Goal: Check status: Check status

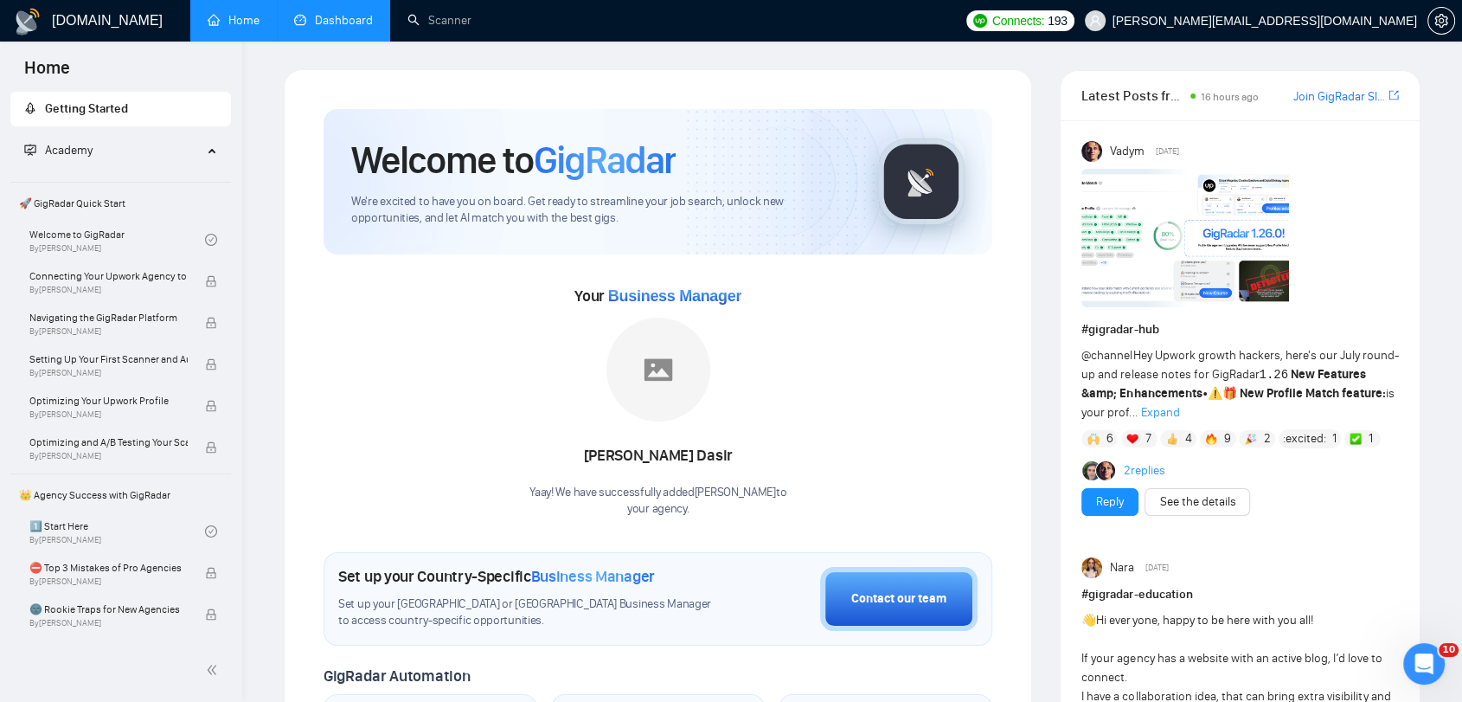
click at [318, 28] on link "Dashboard" at bounding box center [333, 20] width 79 height 15
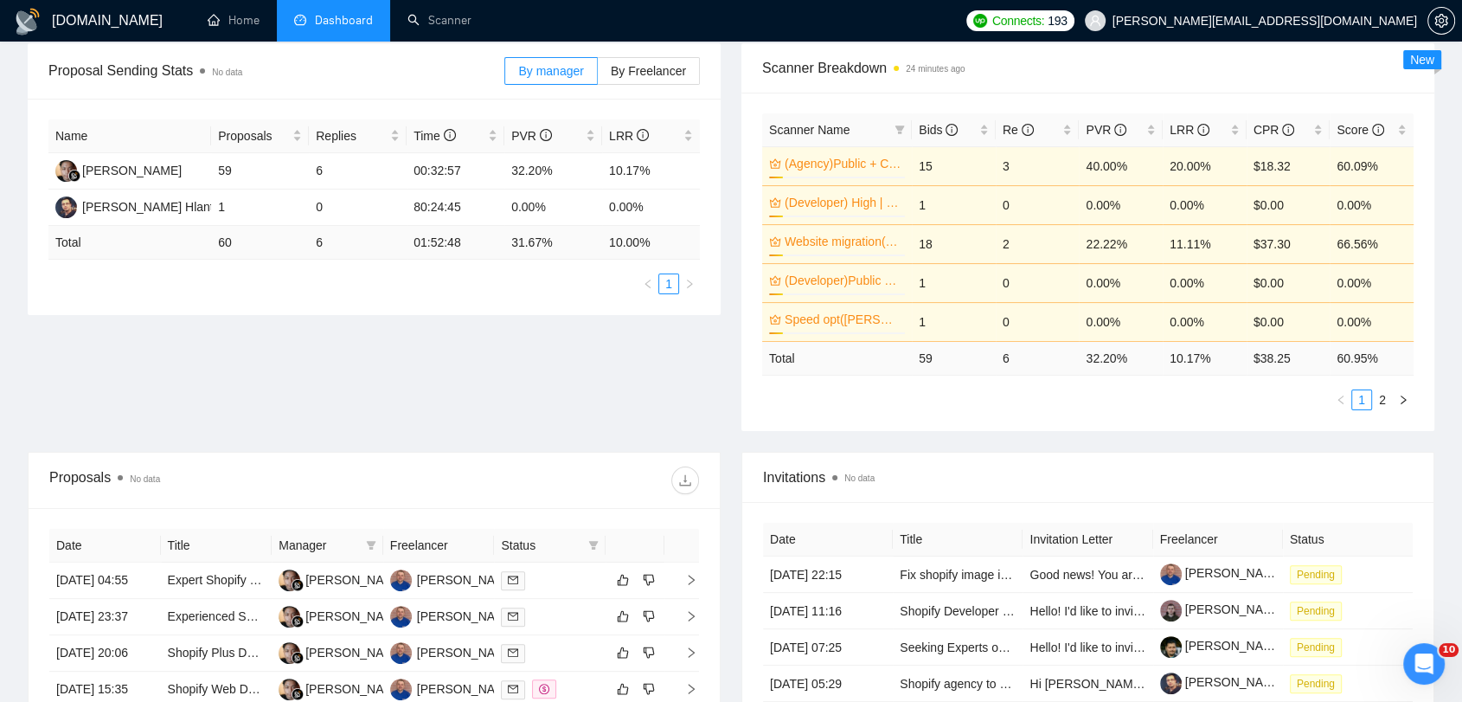
scroll to position [288, 0]
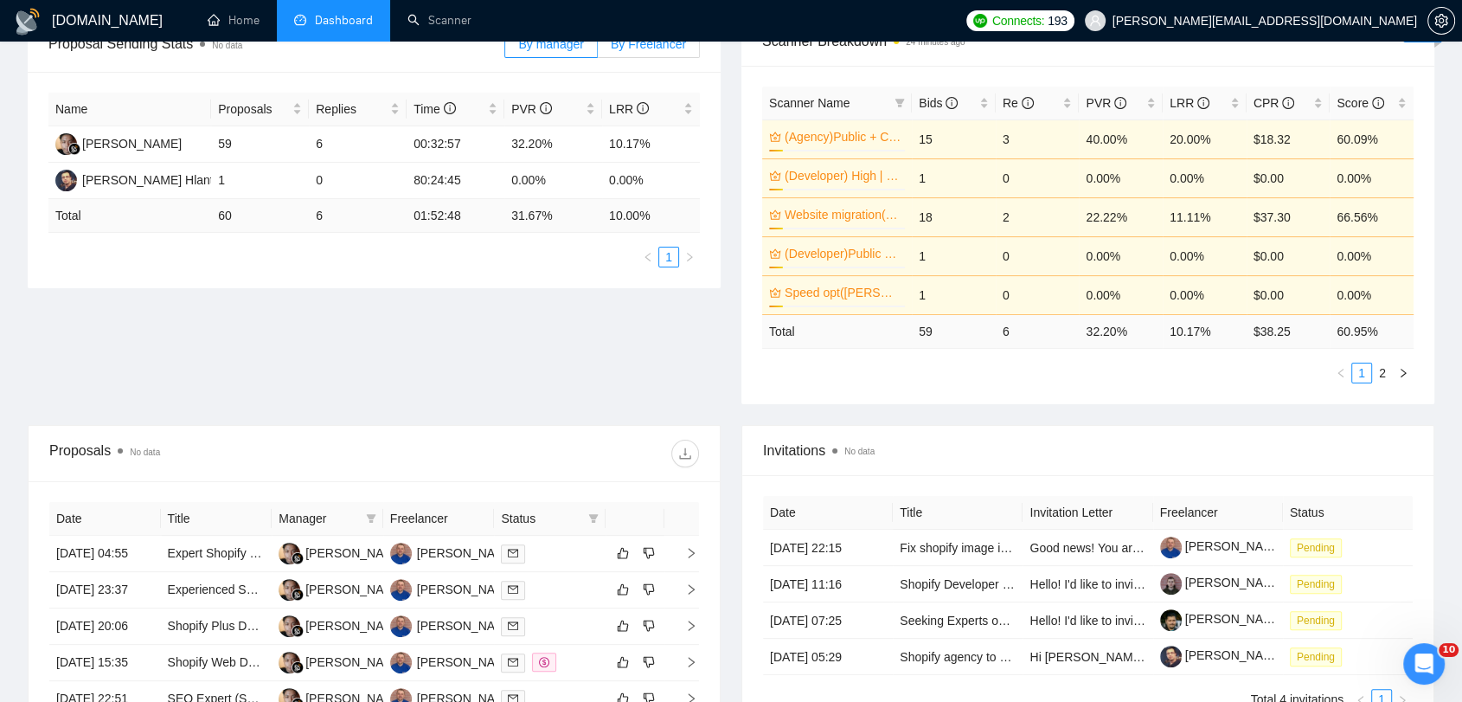
click at [640, 52] on label "By Freelancer" at bounding box center [649, 44] width 102 height 28
click at [598, 48] on input "By Freelancer" at bounding box center [598, 48] width 0 height 0
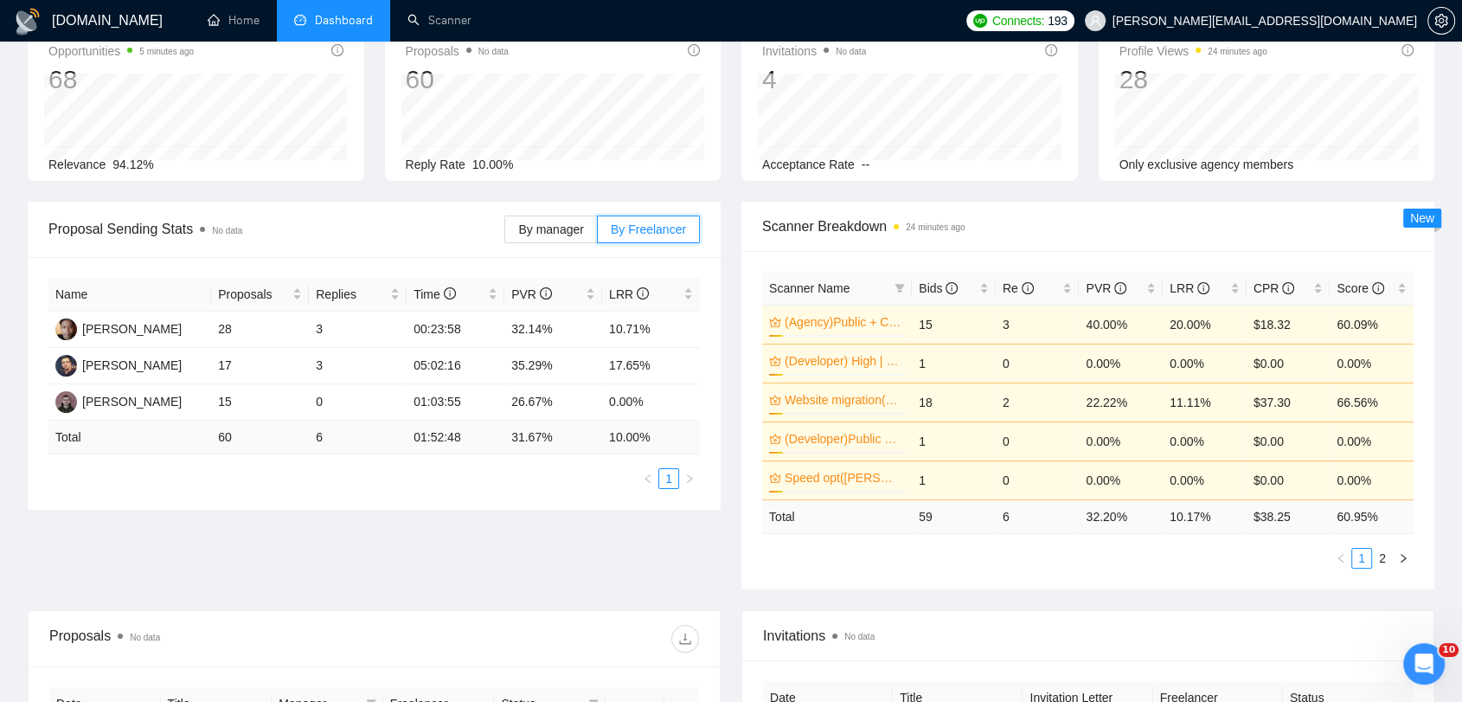
scroll to position [0, 0]
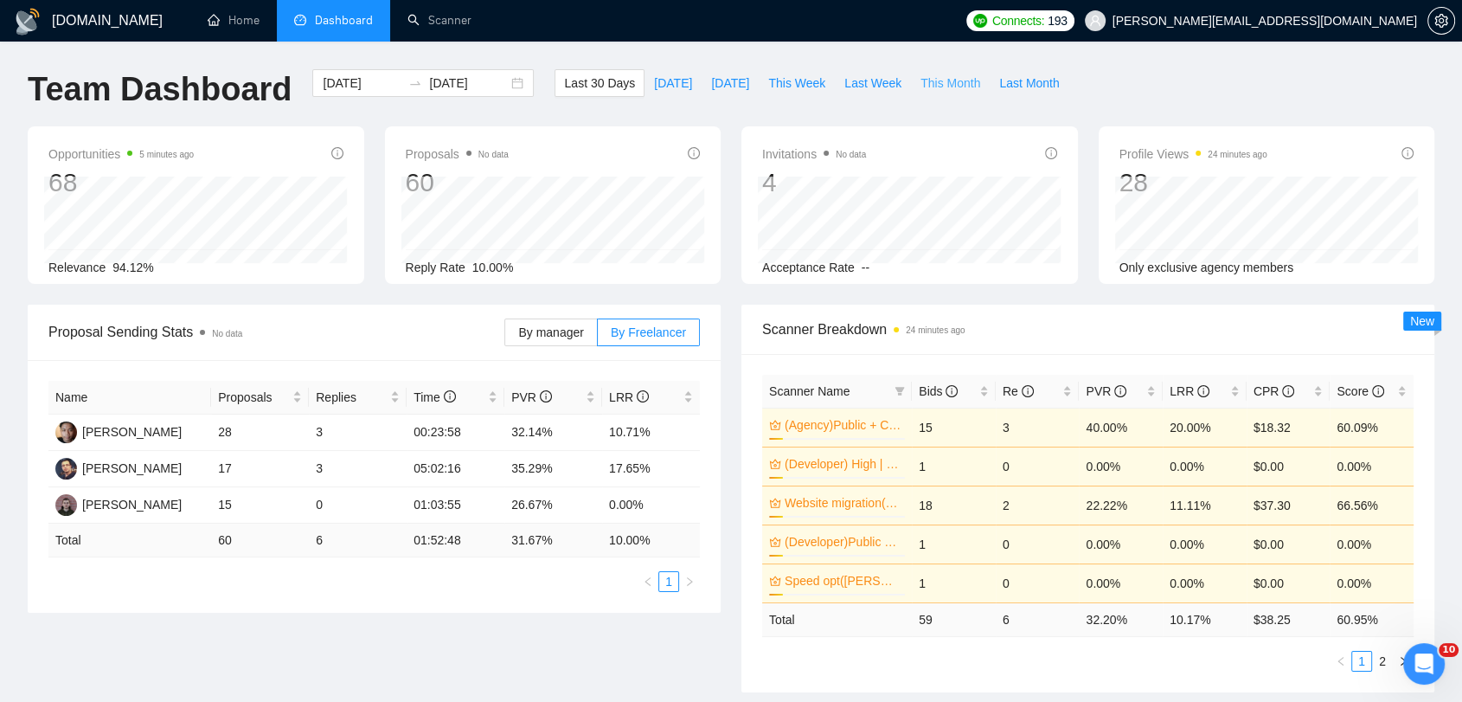
click at [939, 78] on span "This Month" at bounding box center [951, 83] width 60 height 19
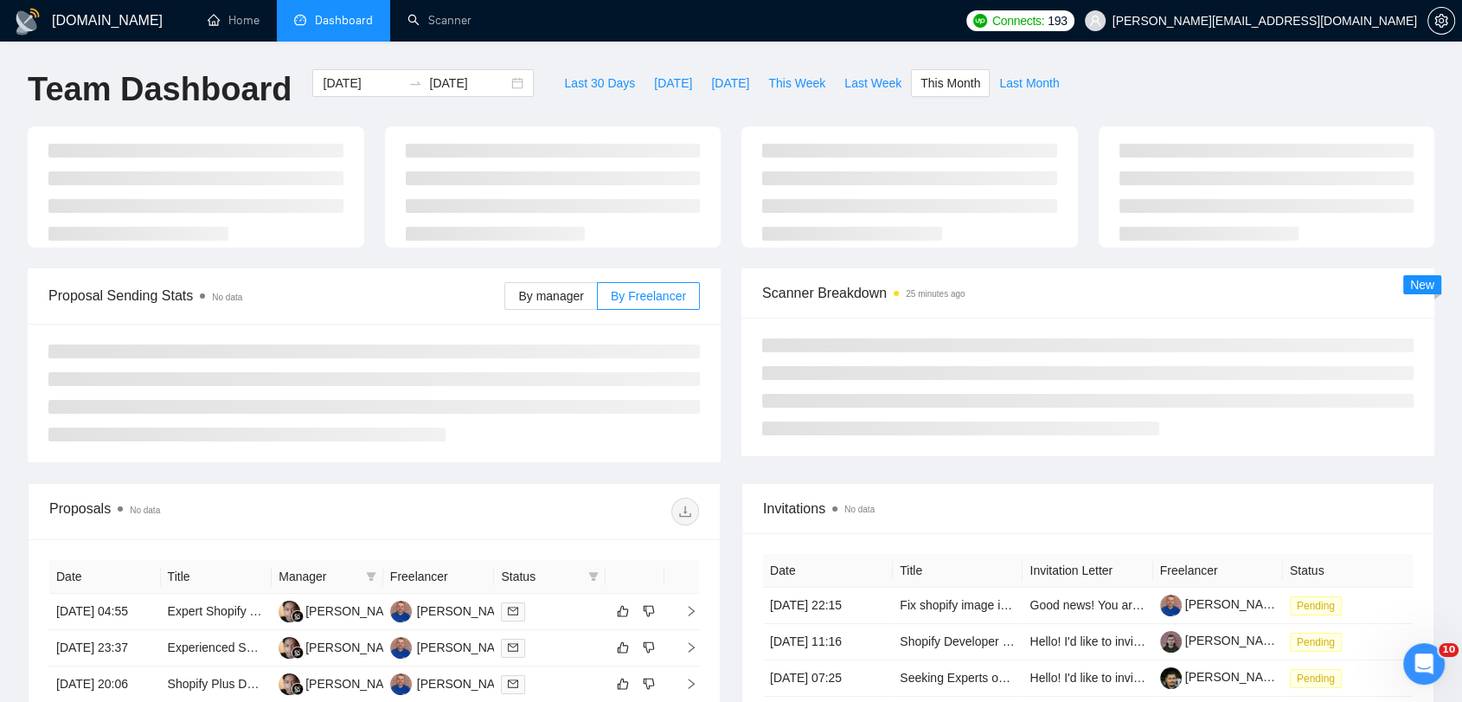
type input "[DATE]"
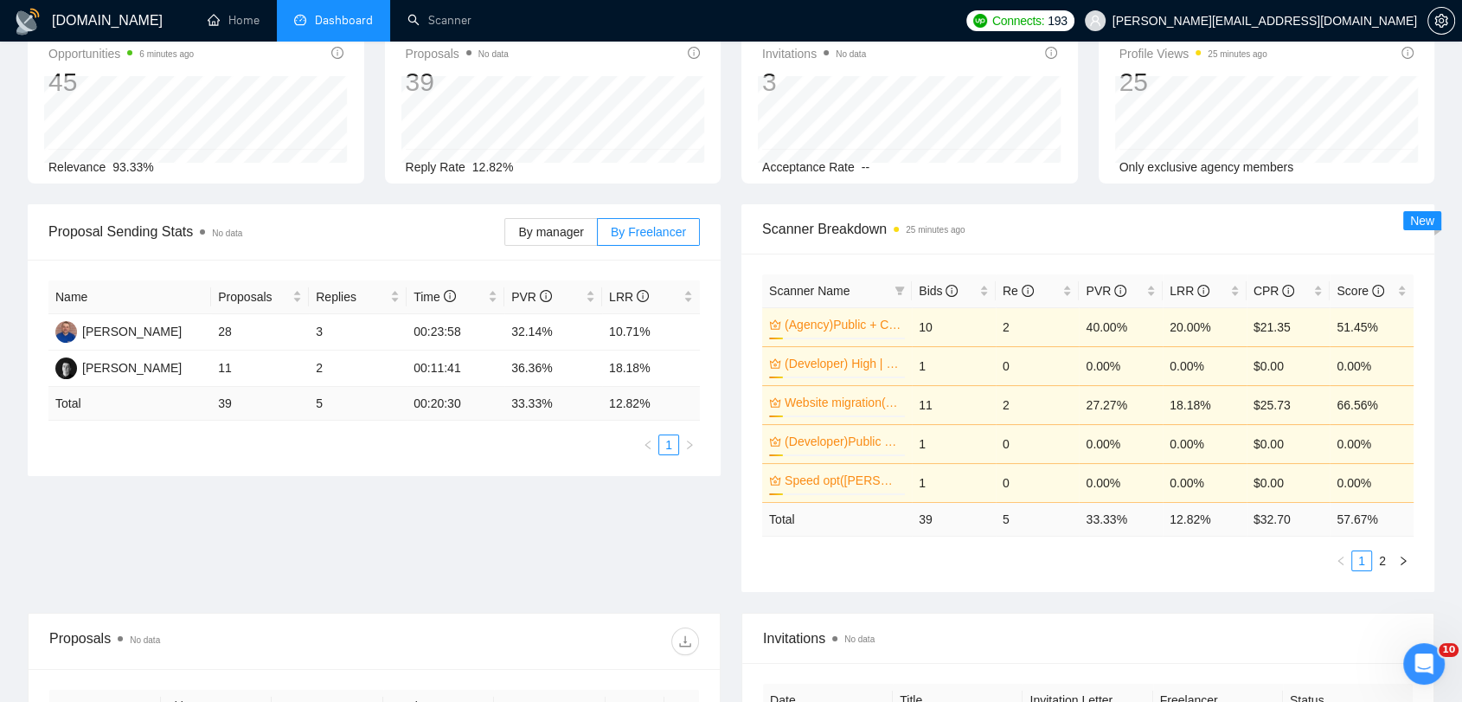
scroll to position [384, 0]
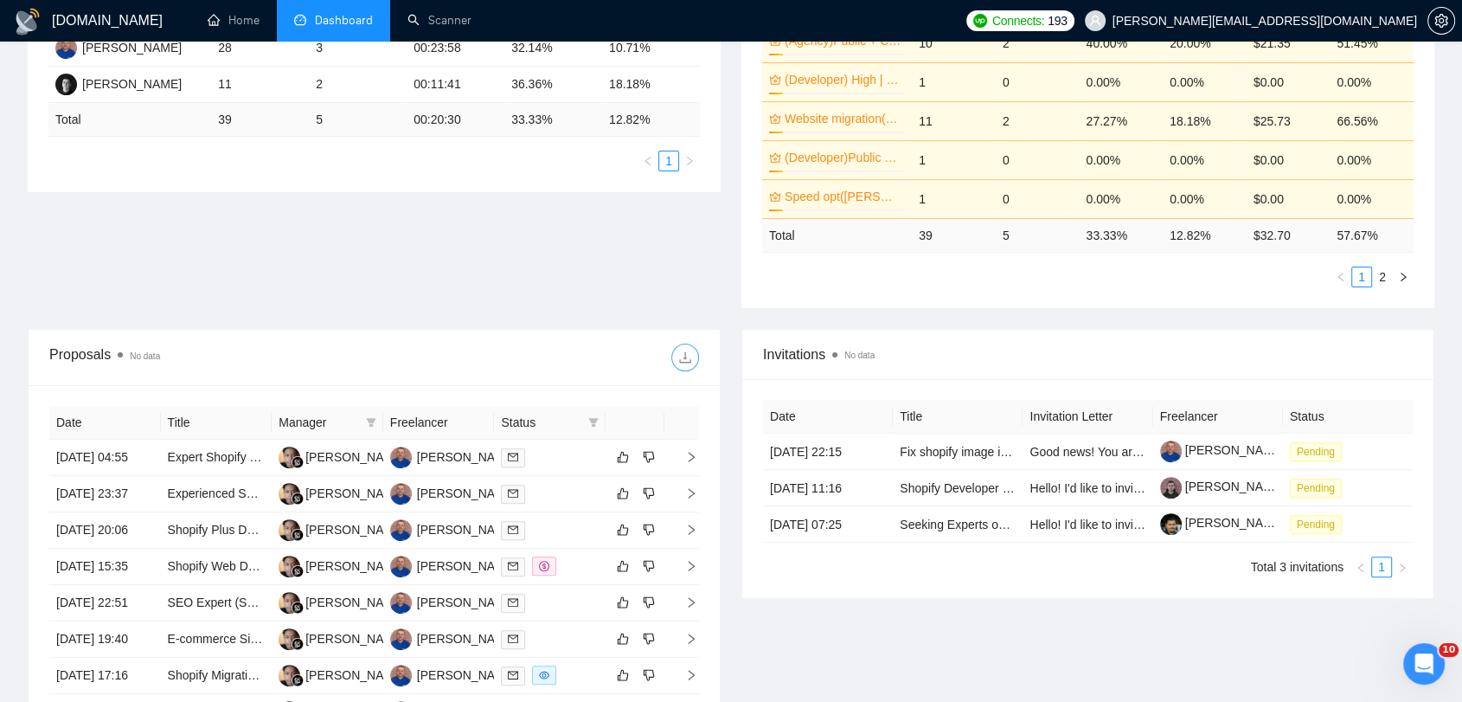
click at [691, 357] on icon "download" at bounding box center [685, 357] width 14 height 14
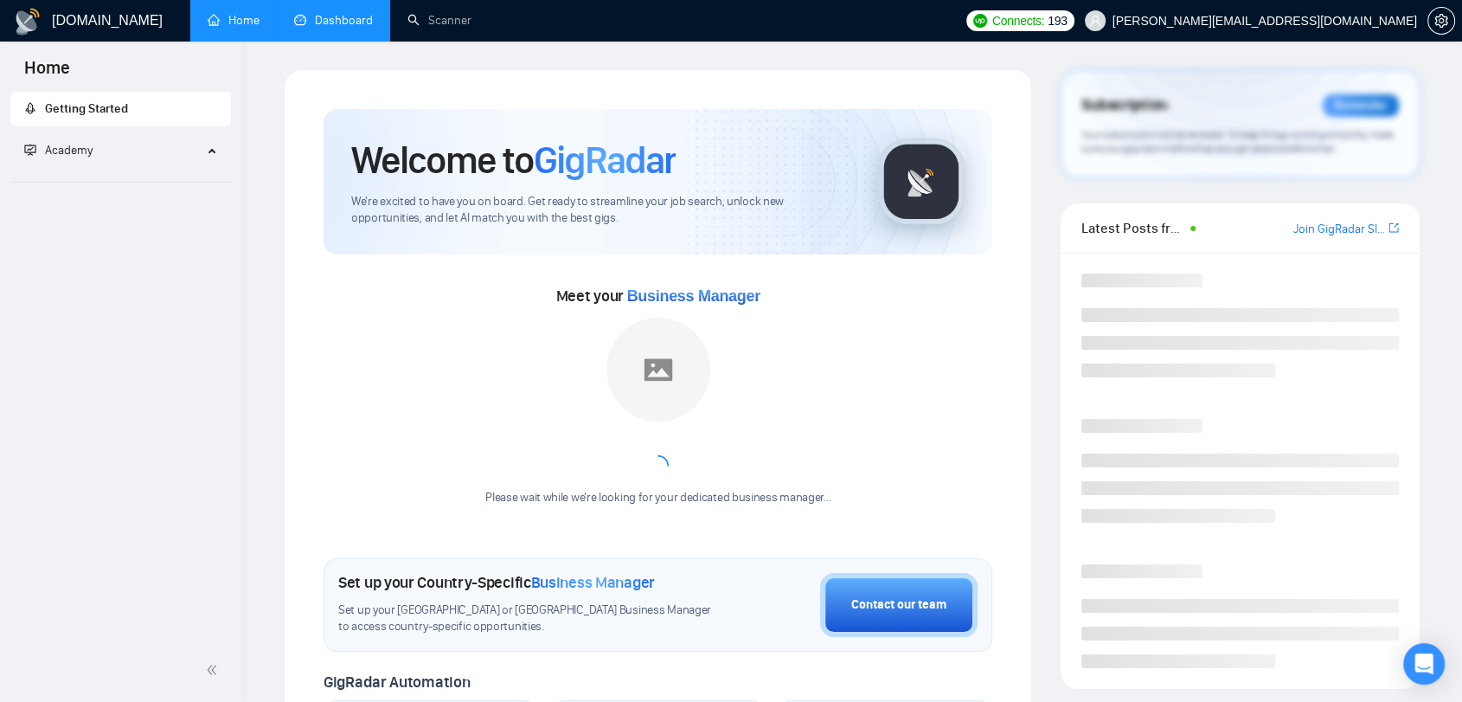
click at [339, 19] on link "Dashboard" at bounding box center [333, 20] width 79 height 15
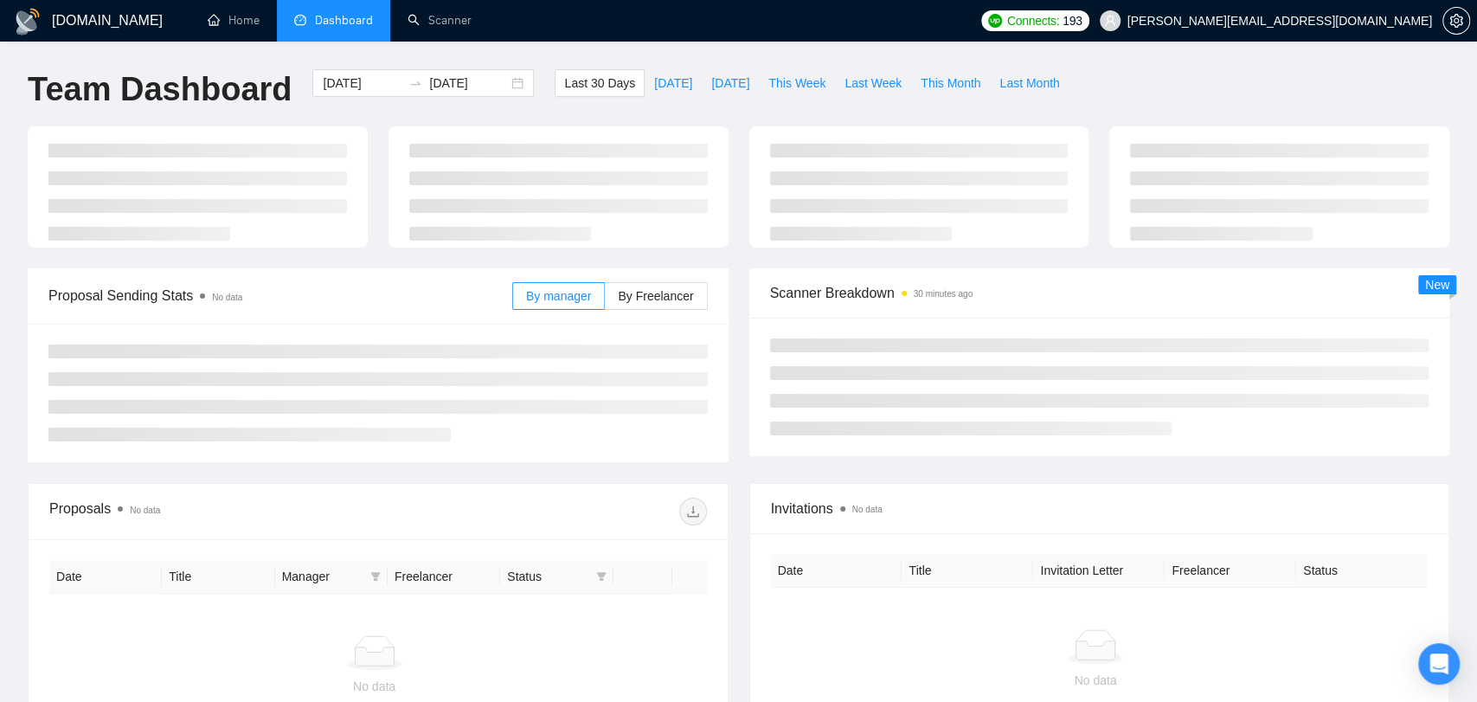
type input "[DATE]"
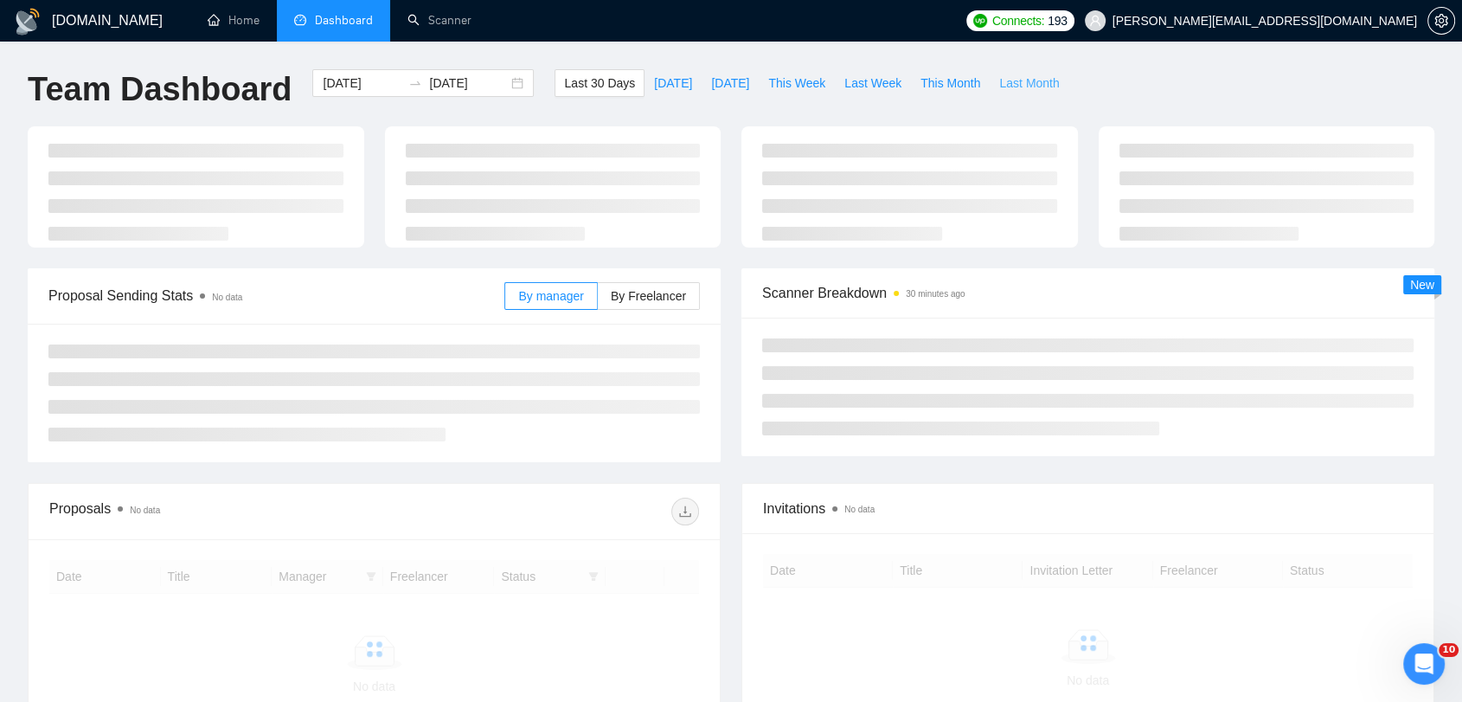
click at [1003, 80] on span "Last Month" at bounding box center [1029, 83] width 60 height 19
type input "2025-07-01"
type input "2025-07-31"
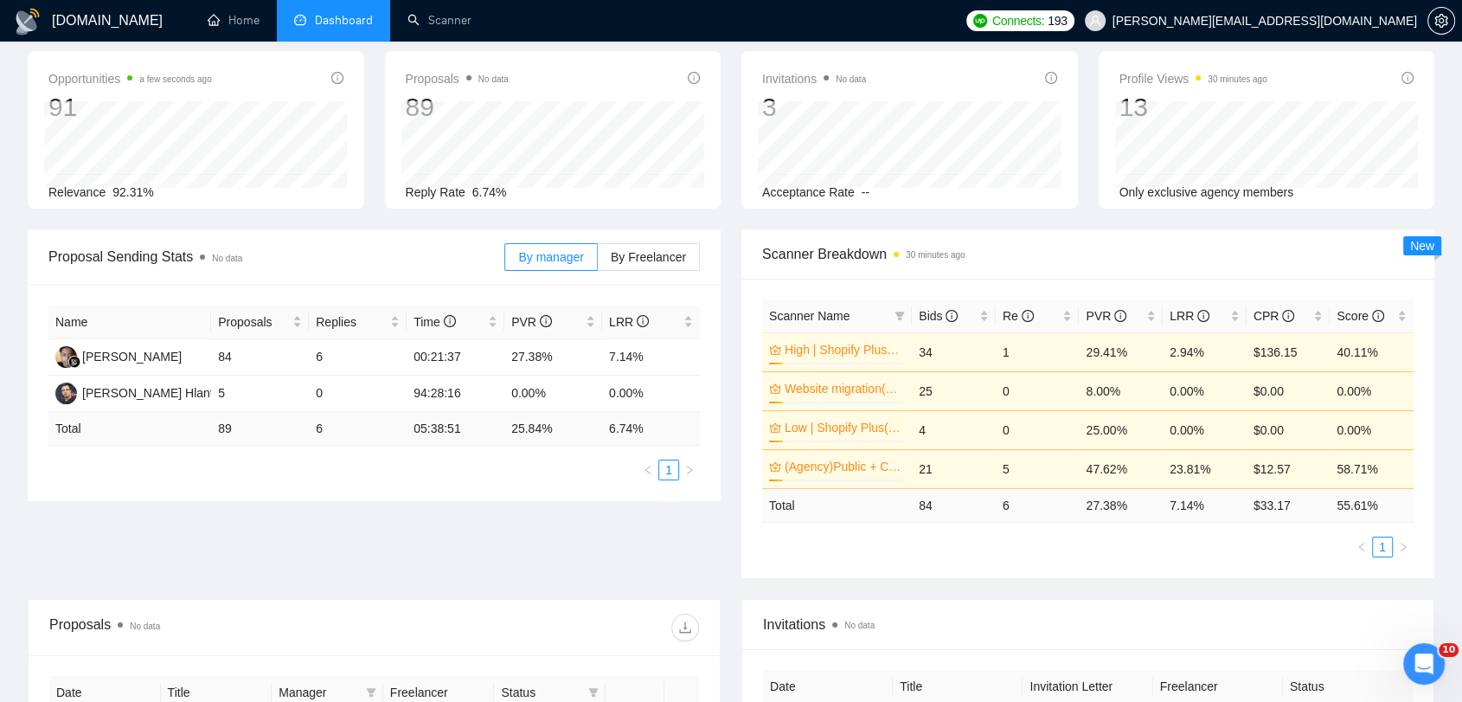
scroll to position [96, 0]
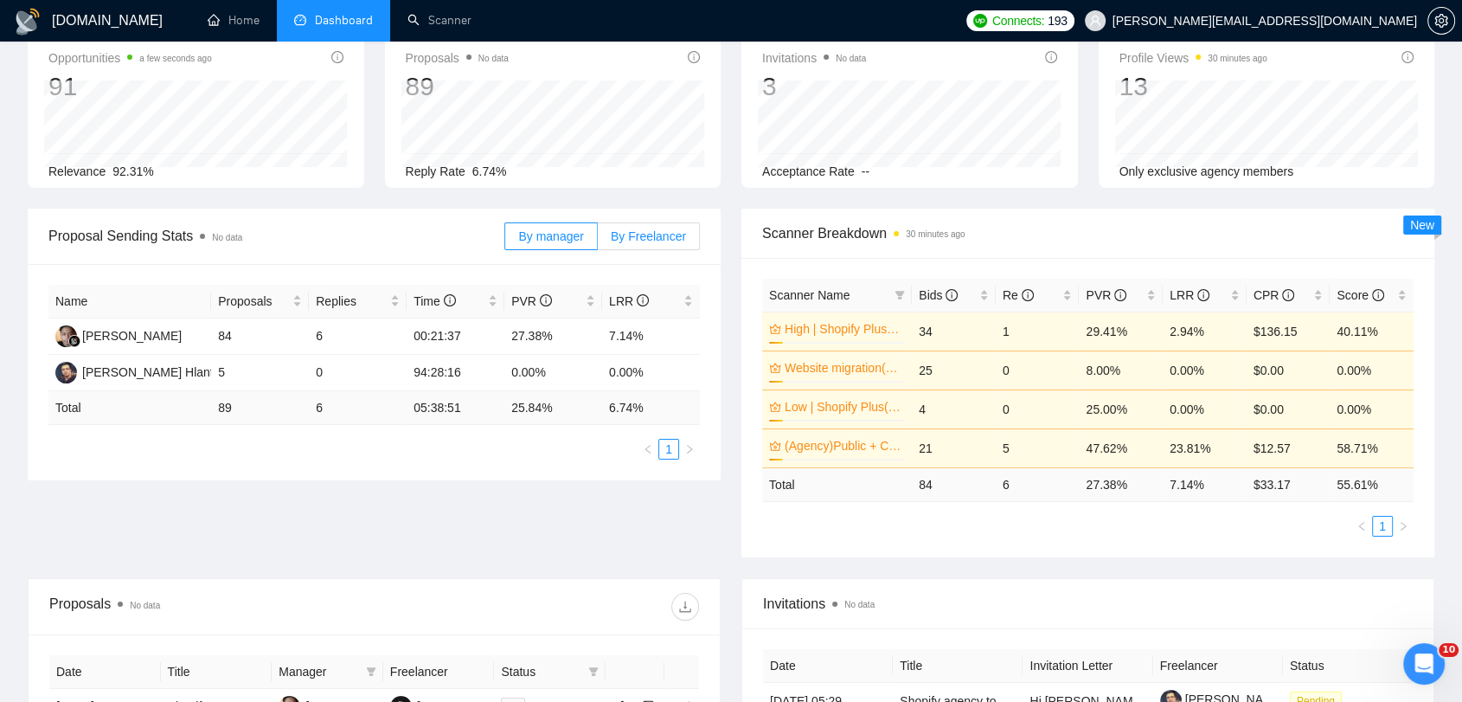
click at [677, 223] on label "By Freelancer" at bounding box center [649, 236] width 102 height 28
click at [598, 241] on input "By Freelancer" at bounding box center [598, 241] width 0 height 0
click at [664, 226] on label "By Freelancer" at bounding box center [649, 236] width 102 height 28
click at [598, 241] on input "By Freelancer" at bounding box center [598, 241] width 0 height 0
click at [512, 232] on label "By manager" at bounding box center [550, 236] width 93 height 28
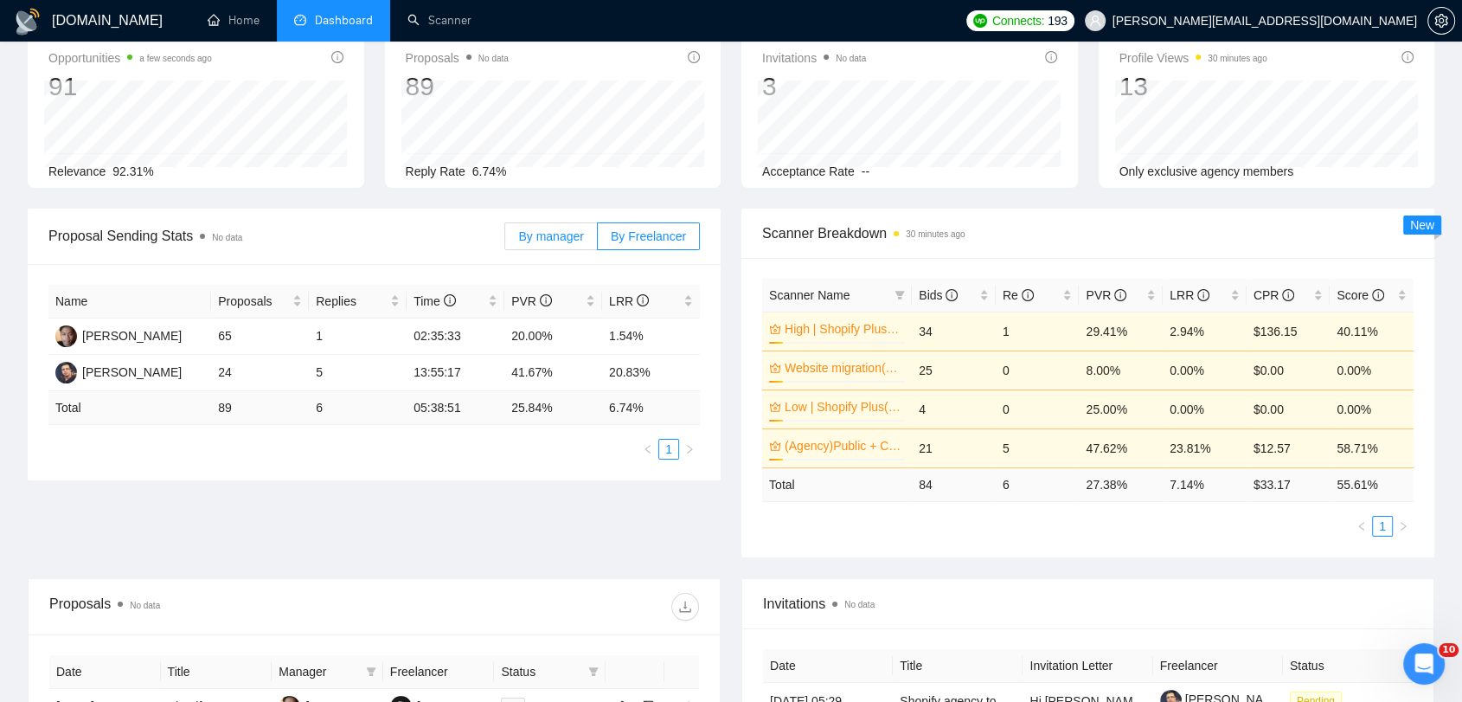
click at [505, 241] on input "By manager" at bounding box center [505, 241] width 0 height 0
click at [648, 229] on span "By Freelancer" at bounding box center [648, 236] width 75 height 14
click at [598, 241] on input "By Freelancer" at bounding box center [598, 241] width 0 height 0
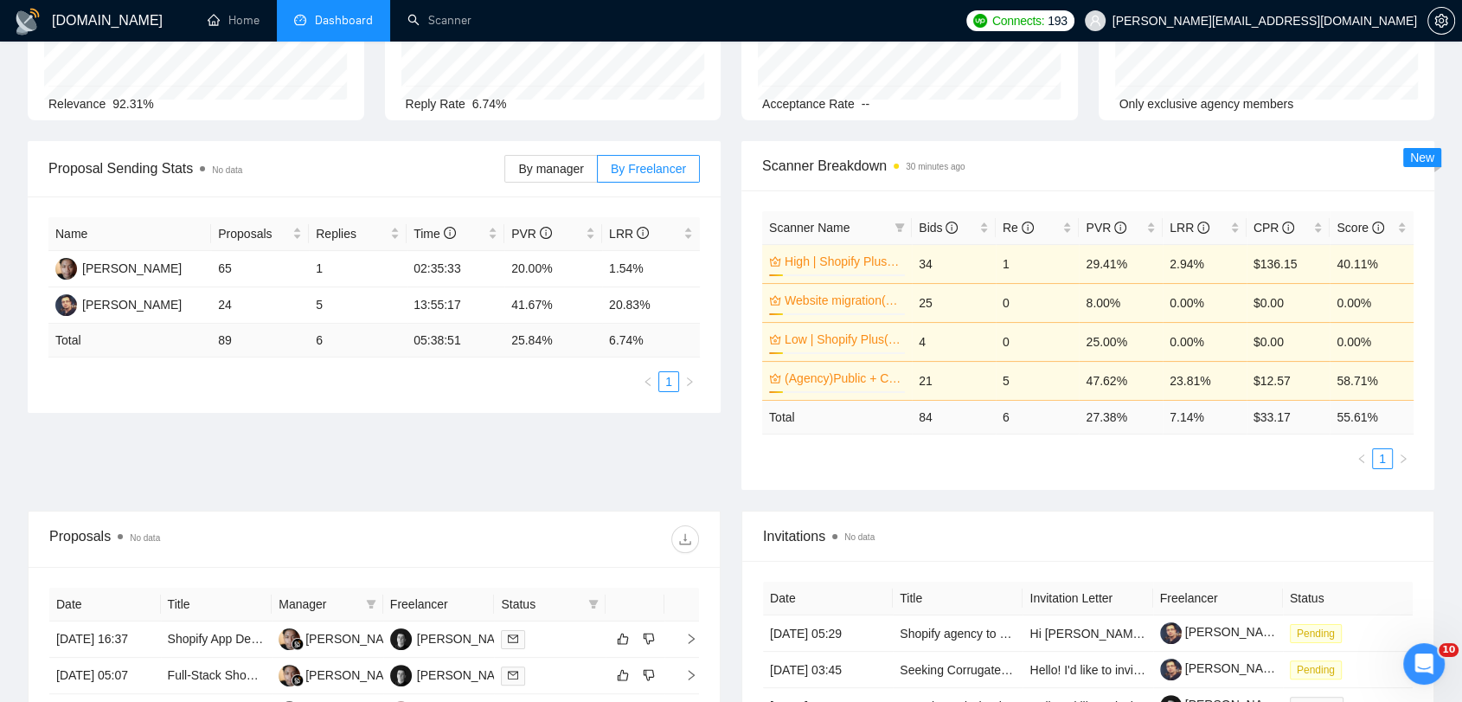
scroll to position [288, 0]
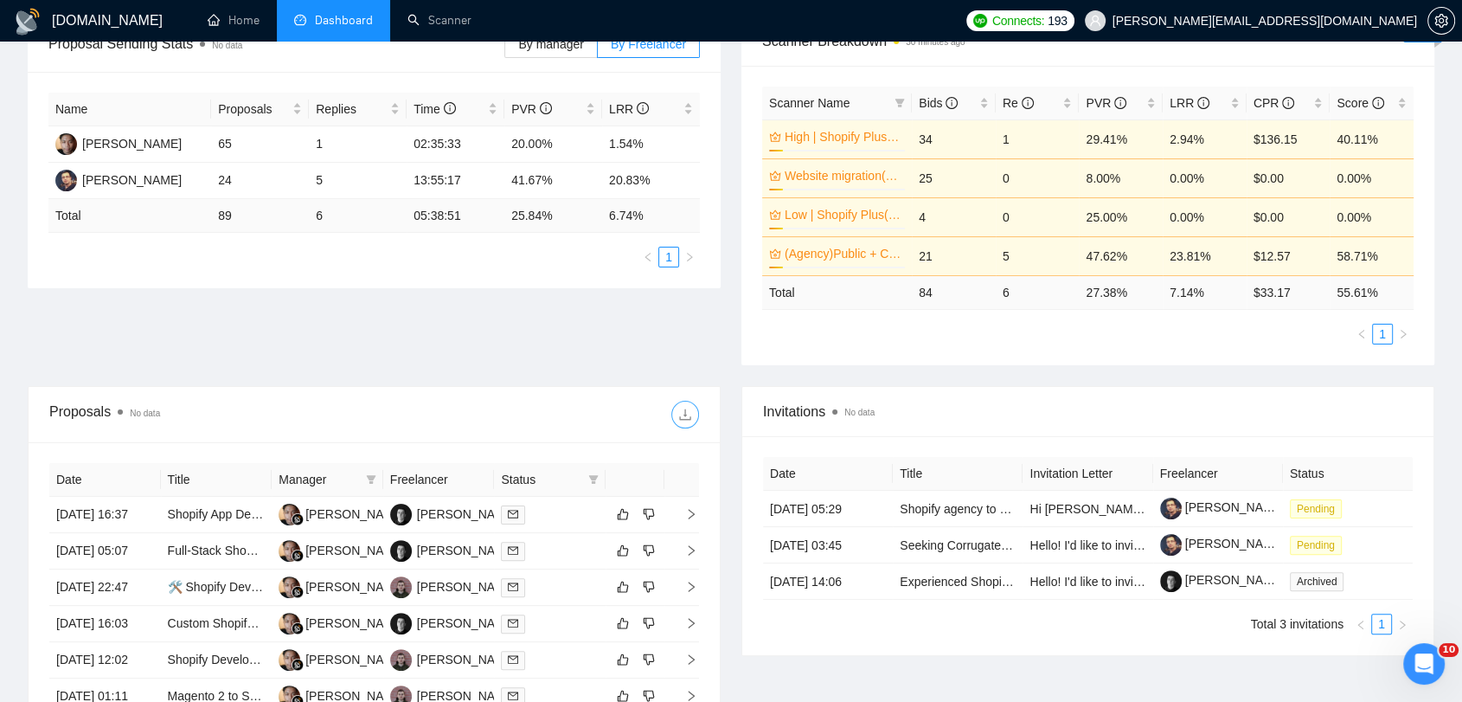
click at [683, 407] on icon "download" at bounding box center [685, 414] width 14 height 14
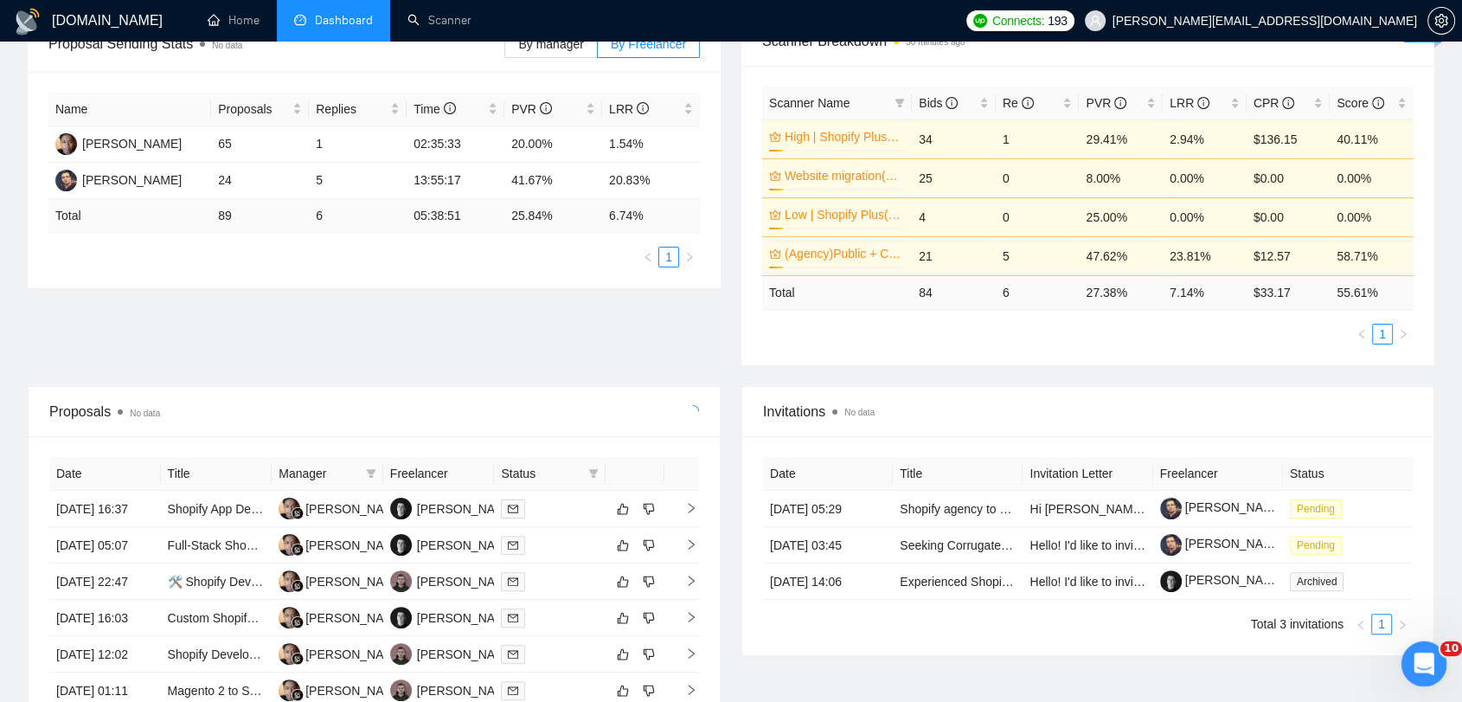
click at [1419, 670] on icon "Открыть службу сообщений Intercom" at bounding box center [1422, 661] width 29 height 29
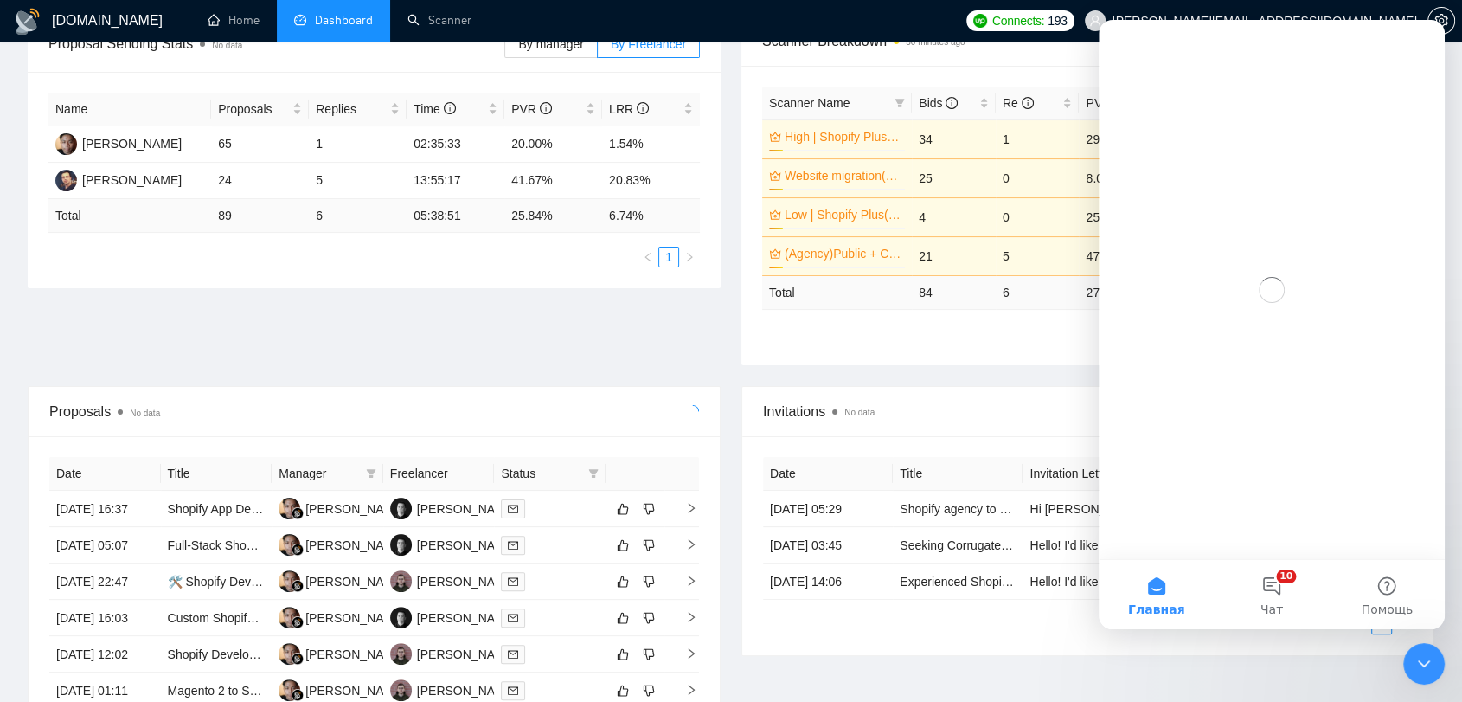
scroll to position [0, 0]
click at [1267, 596] on button "10 Чат" at bounding box center [1271, 594] width 115 height 69
